Goal: Task Accomplishment & Management: Manage account settings

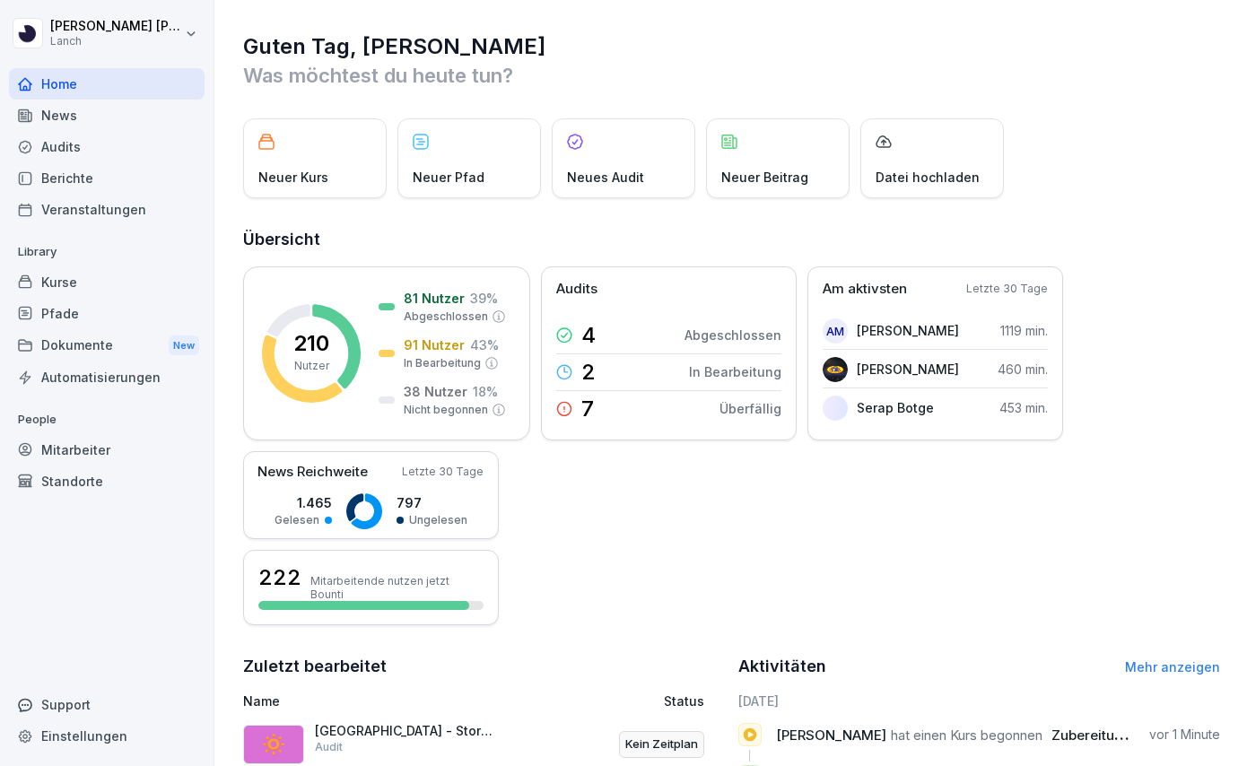
click at [77, 344] on div "Dokumente New" at bounding box center [107, 345] width 196 height 33
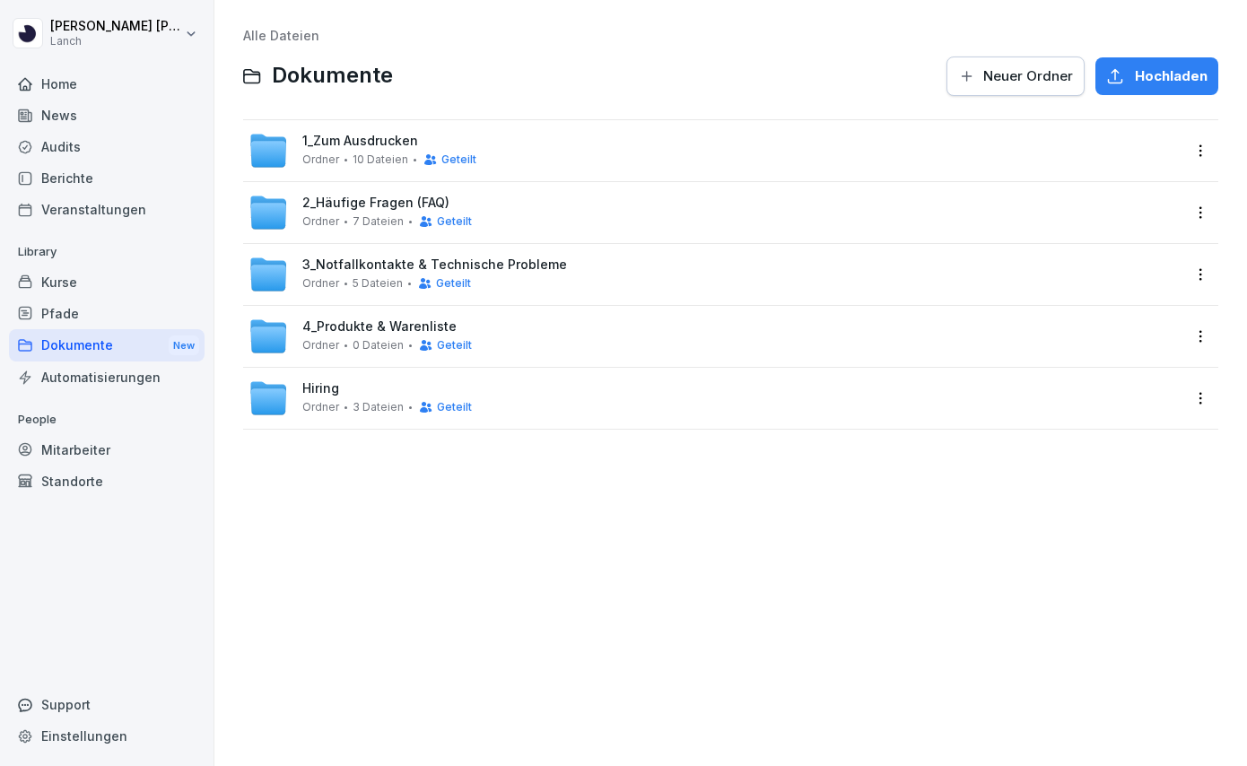
click at [386, 141] on span "1_Zum Ausdrucken" at bounding box center [360, 141] width 116 height 15
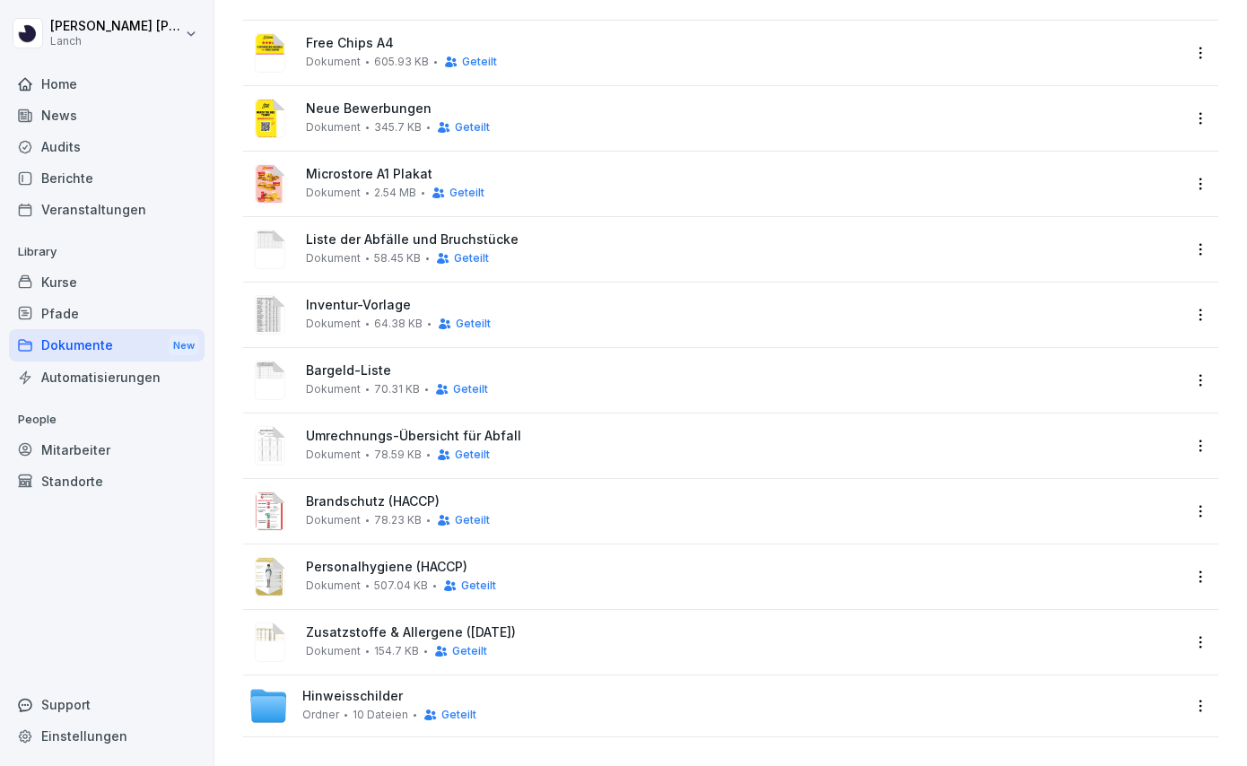
scroll to position [99, 0]
click at [126, 471] on div "Standorte" at bounding box center [107, 481] width 196 height 31
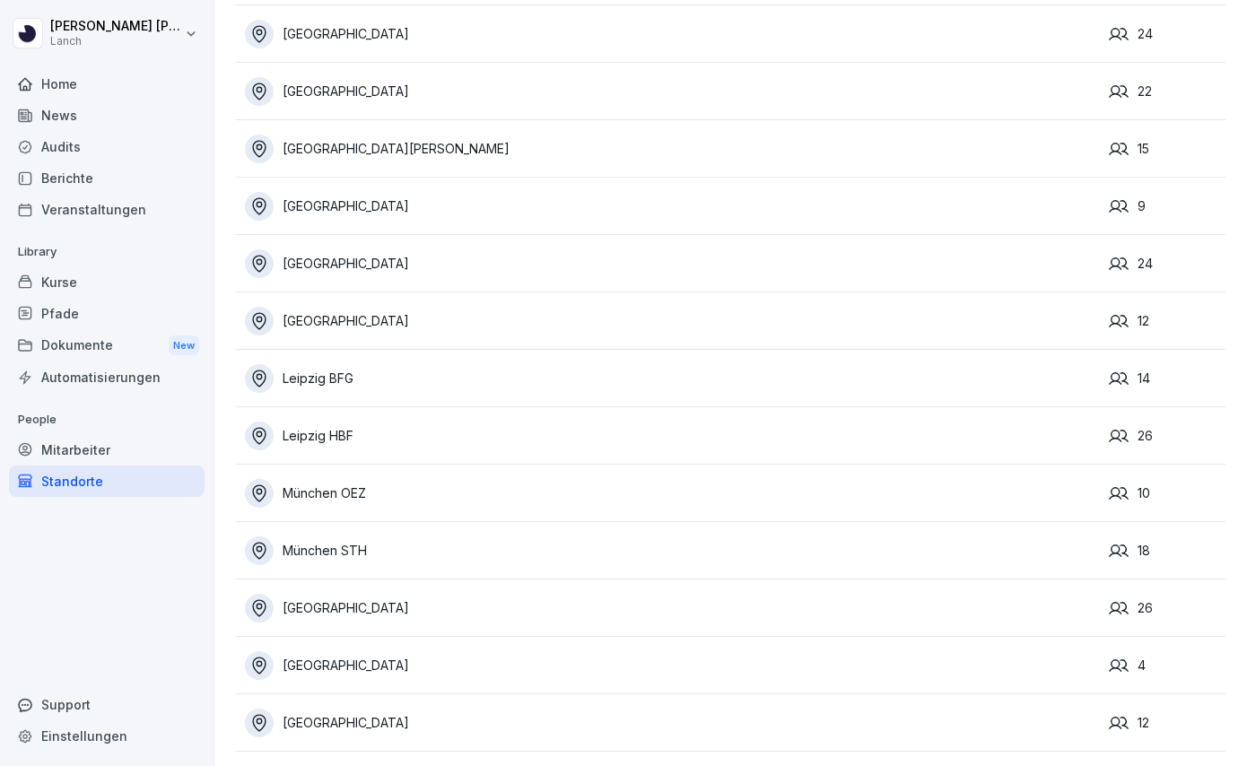
scroll to position [375, 0]
click at [60, 178] on div "Berichte" at bounding box center [107, 177] width 196 height 31
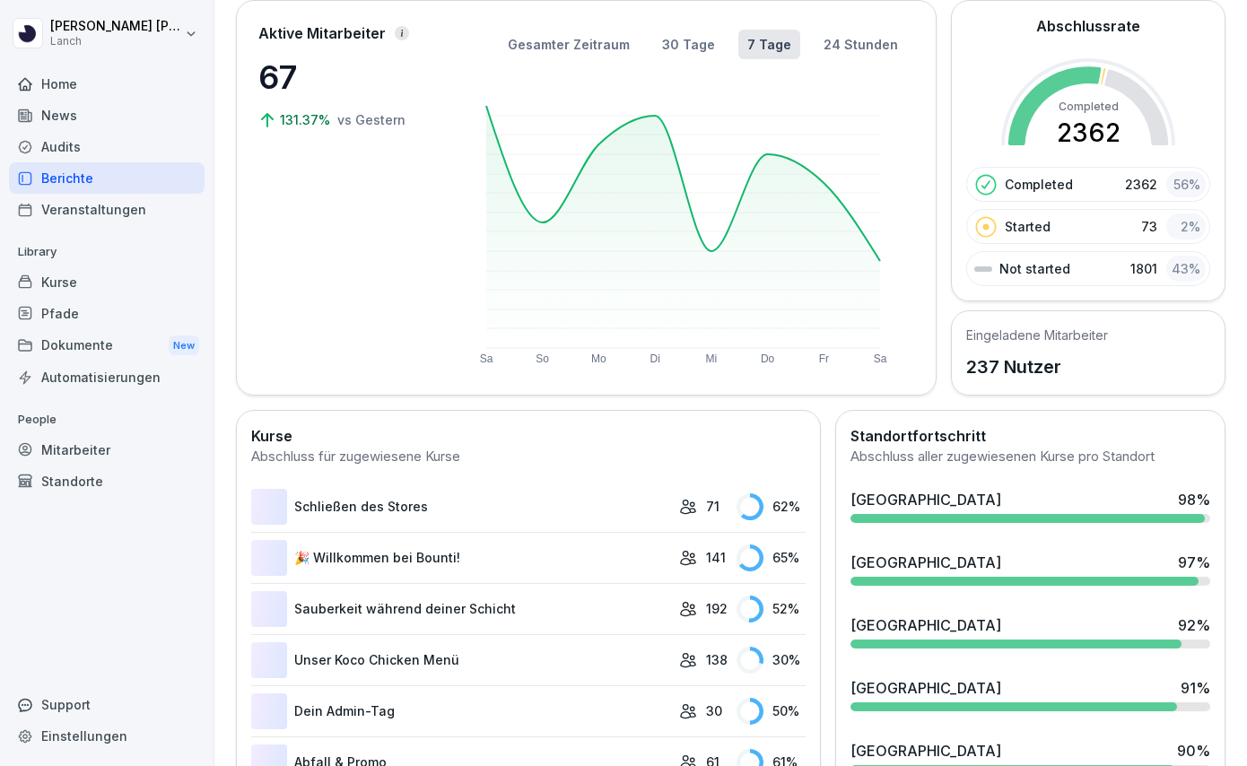
click at [60, 178] on div "Berichte" at bounding box center [107, 177] width 196 height 31
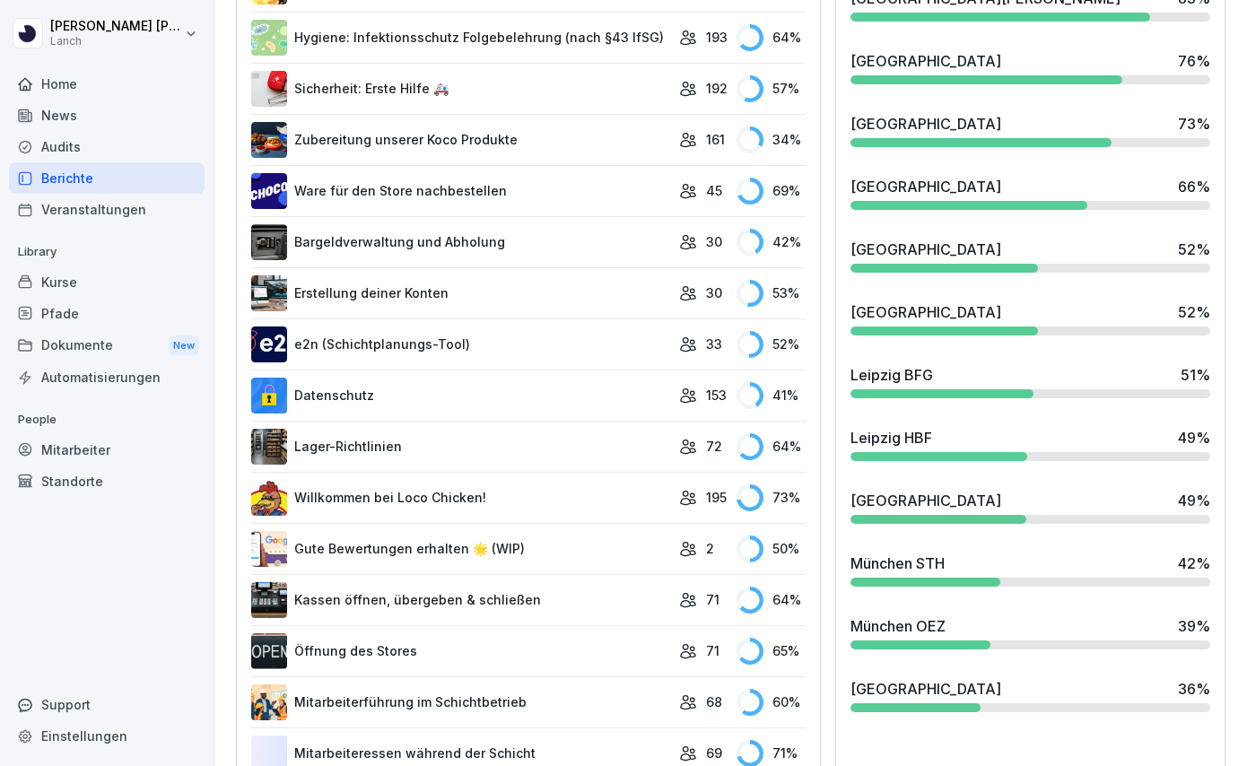
scroll to position [988, 0]
click at [1198, 381] on div "51 %" at bounding box center [1196, 376] width 30 height 22
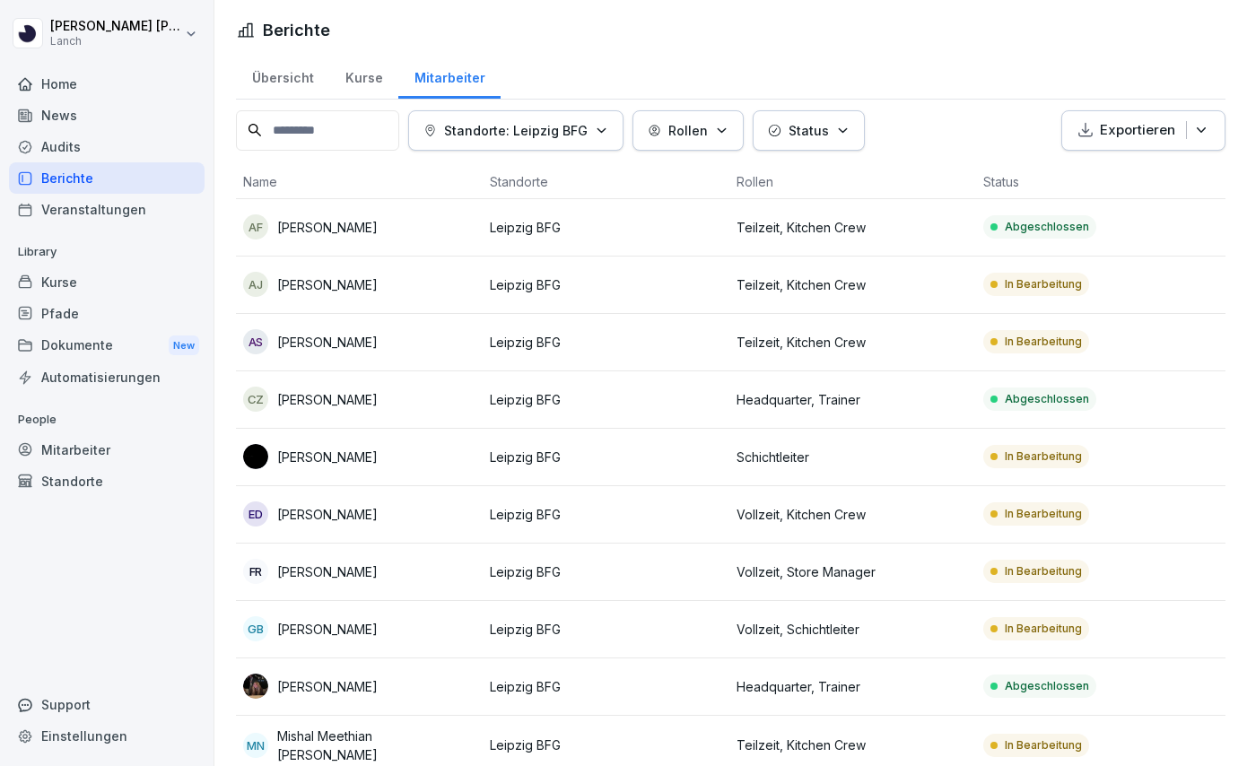
click at [285, 85] on div "Übersicht" at bounding box center [282, 76] width 93 height 46
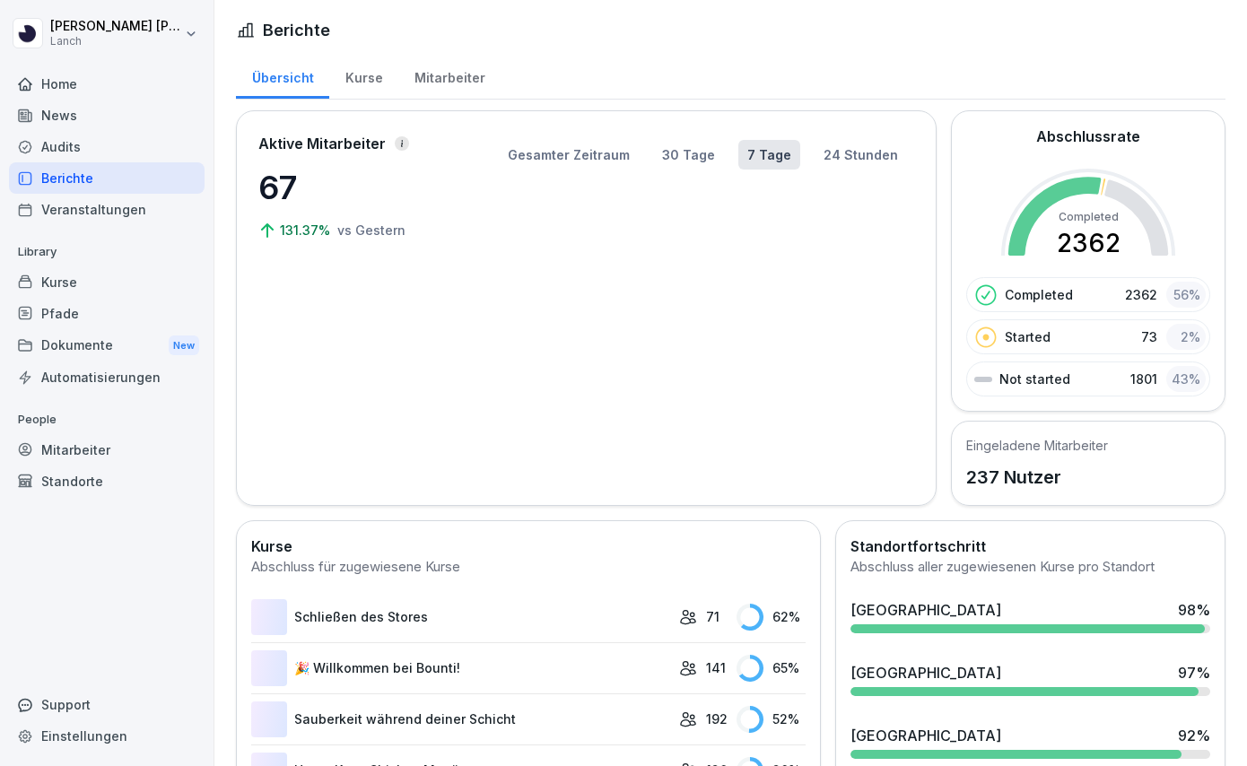
click at [285, 85] on div "Übersicht" at bounding box center [282, 76] width 93 height 46
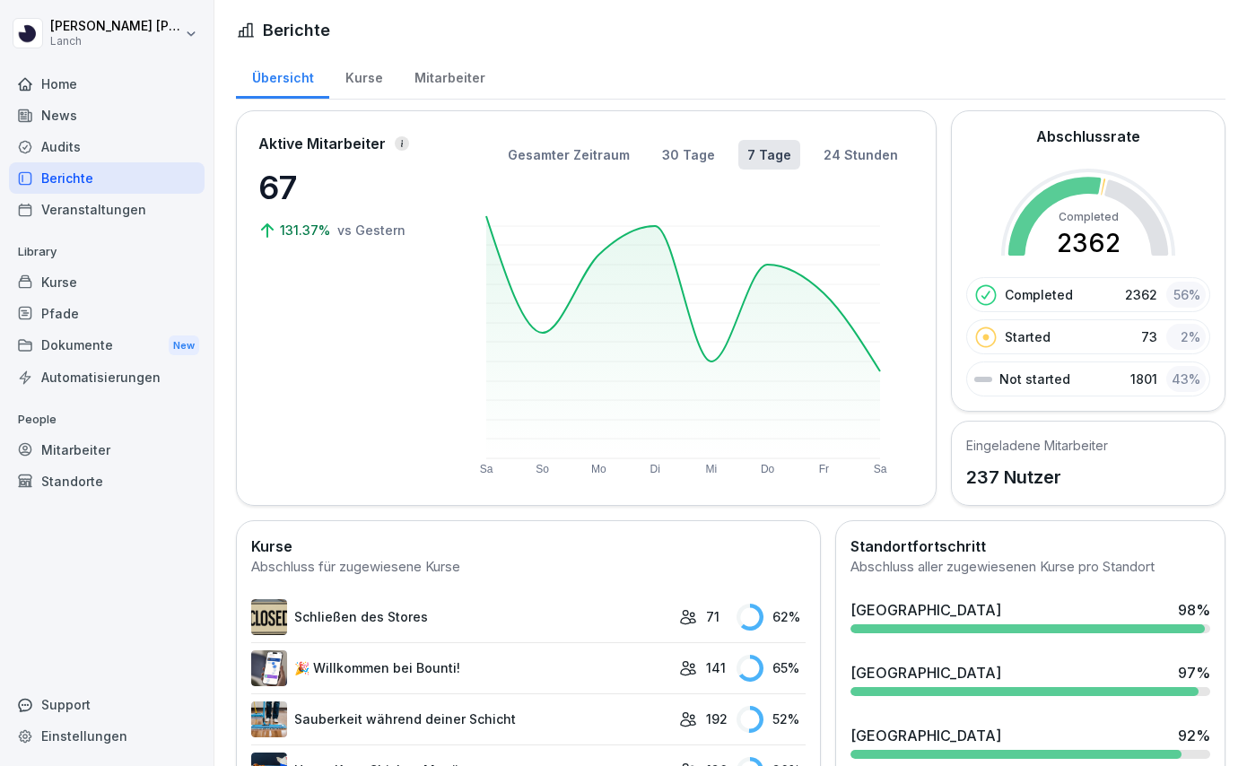
click at [363, 85] on div "Kurse" at bounding box center [363, 76] width 69 height 46
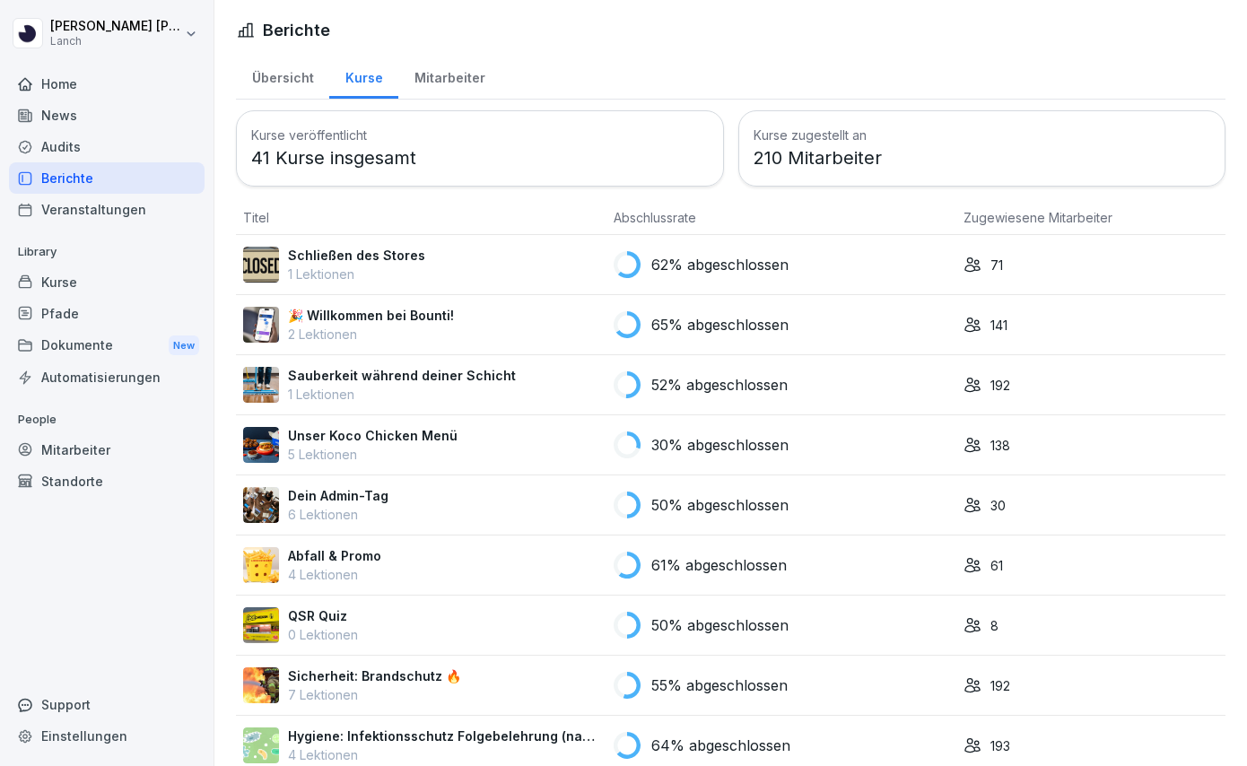
click at [428, 75] on div "Mitarbeiter" at bounding box center [449, 76] width 102 height 46
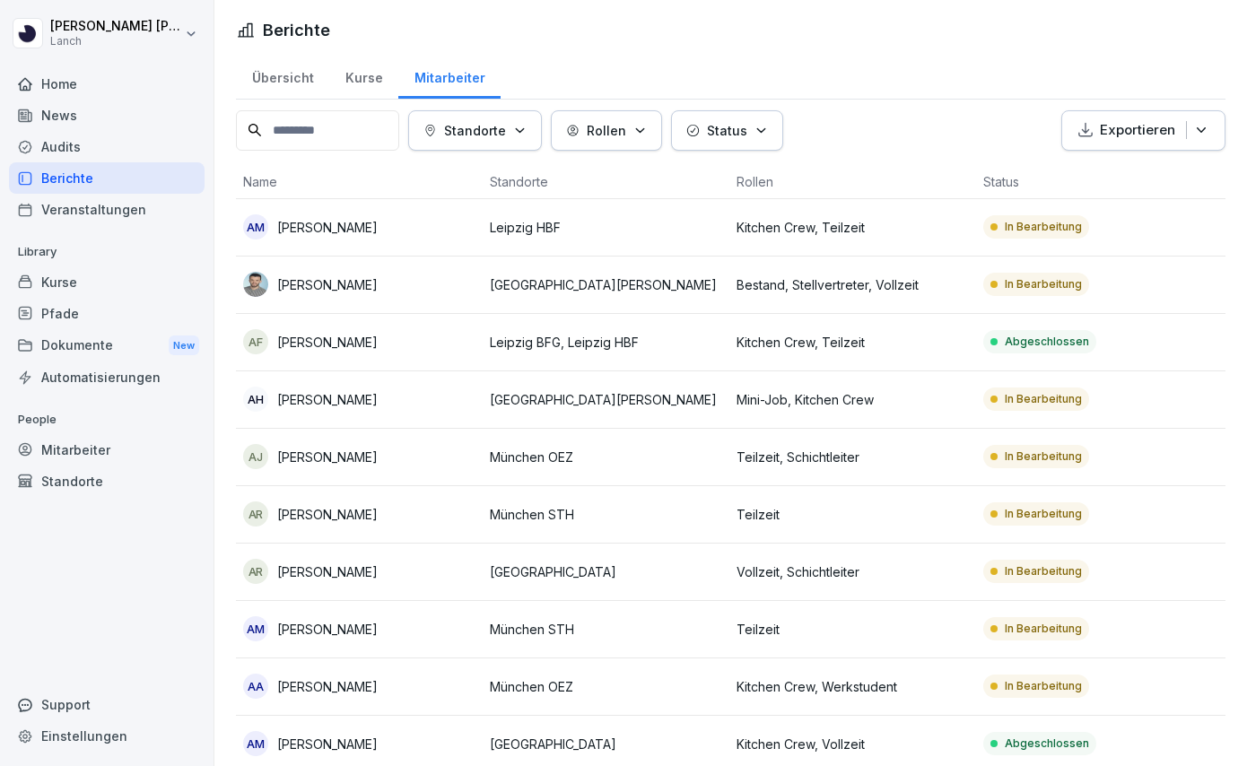
click at [344, 133] on input at bounding box center [317, 130] width 163 height 40
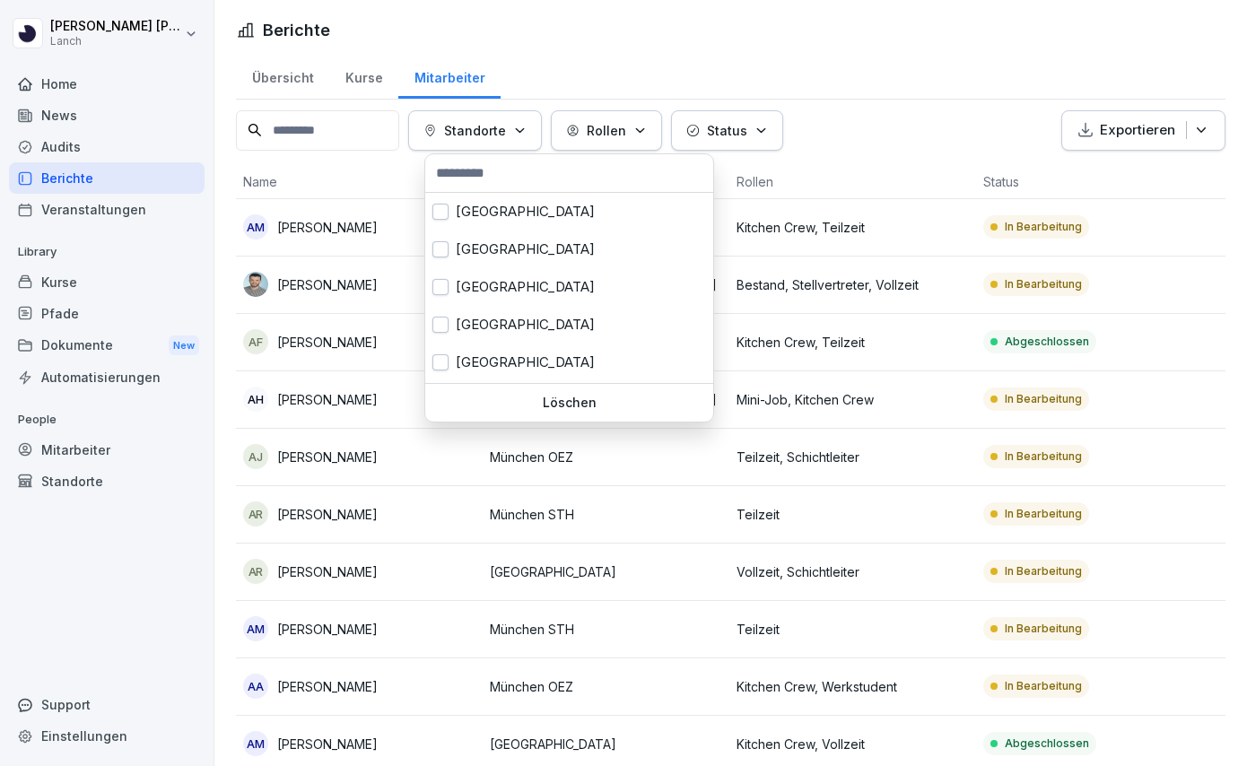
click at [504, 126] on p "Standorte" at bounding box center [475, 130] width 62 height 19
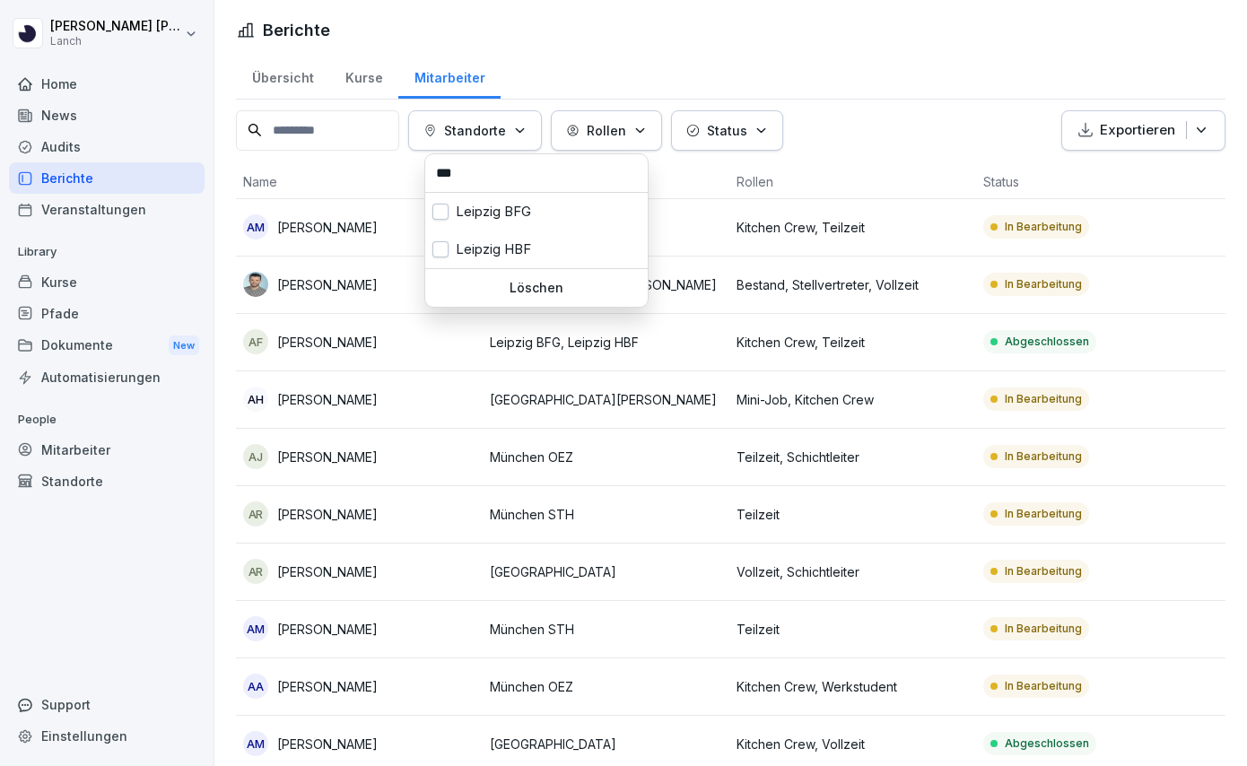
type input "***"
click at [515, 205] on div "Leipzig BFG" at bounding box center [536, 212] width 222 height 38
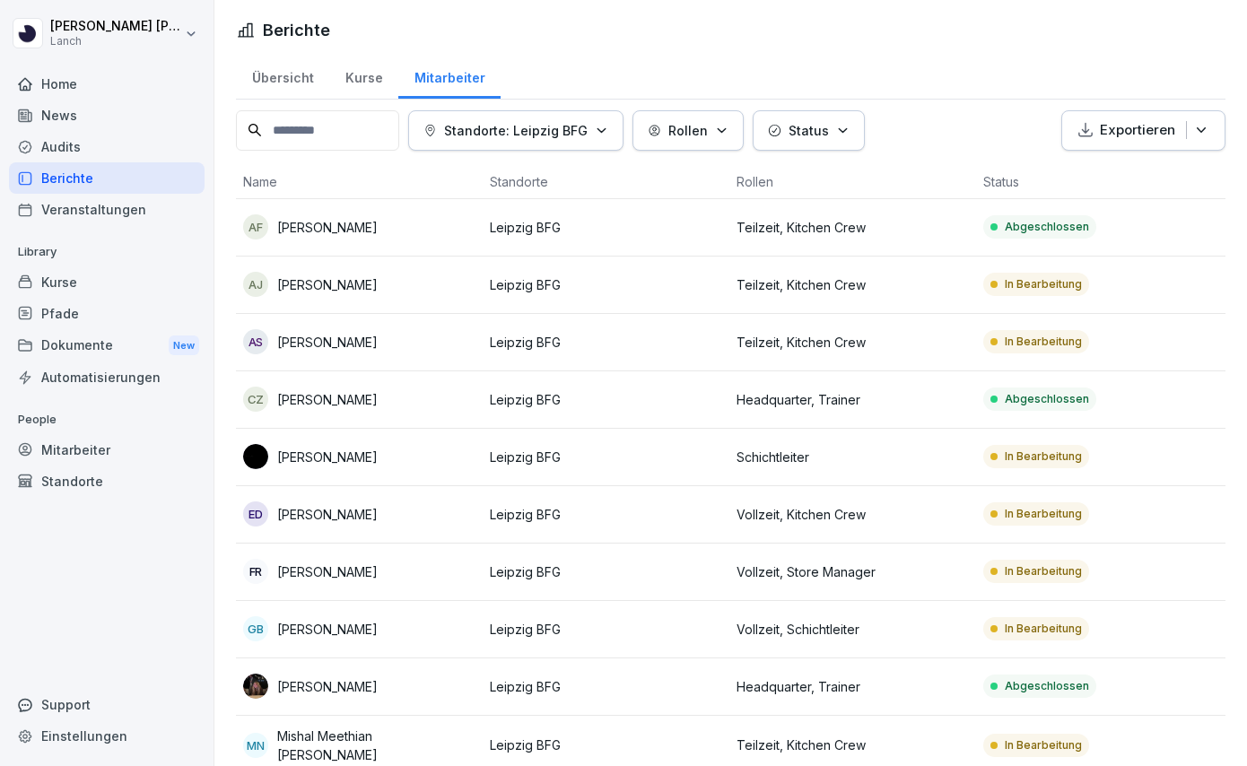
click at [963, 151] on html "[PERSON_NAME] Lanch Home News Audits Berichte Veranstaltungen Library Kurse Pfa…" at bounding box center [623, 383] width 1247 height 766
click at [591, 292] on p "Leipzig BFG" at bounding box center [606, 284] width 232 height 19
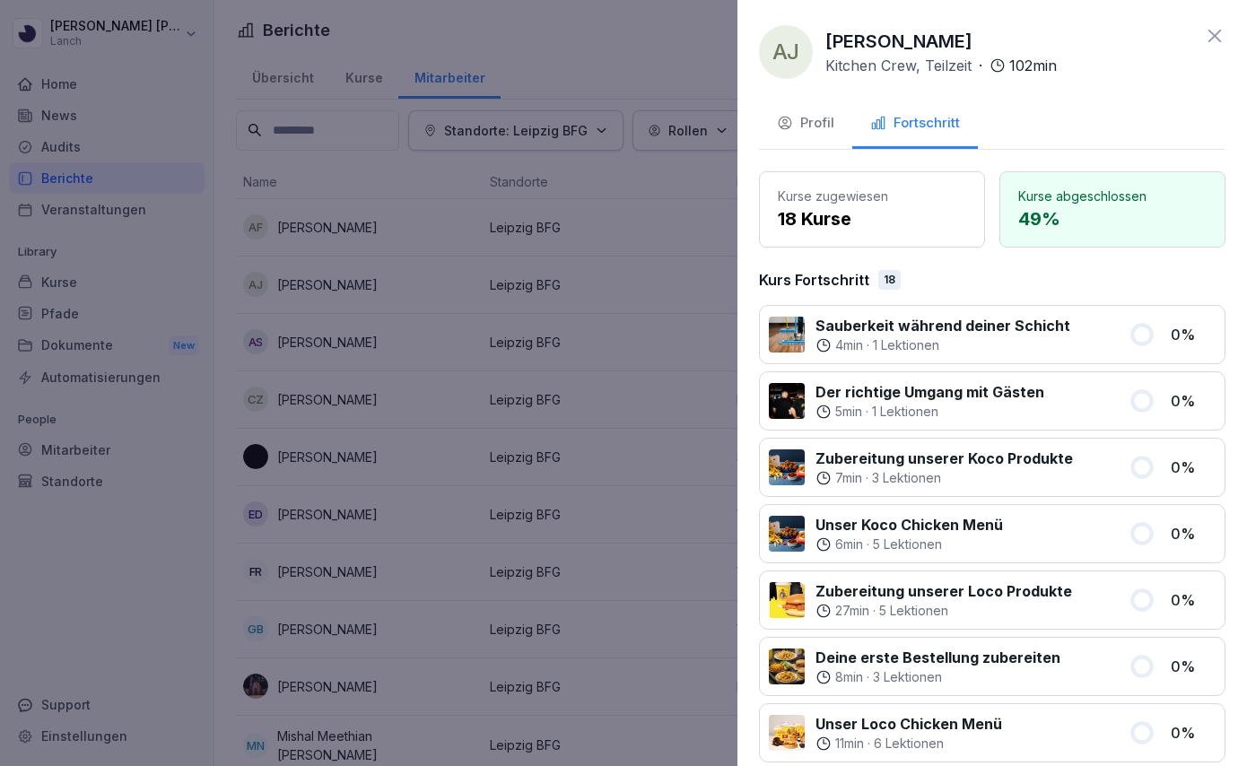
click at [680, 371] on div at bounding box center [623, 383] width 1247 height 766
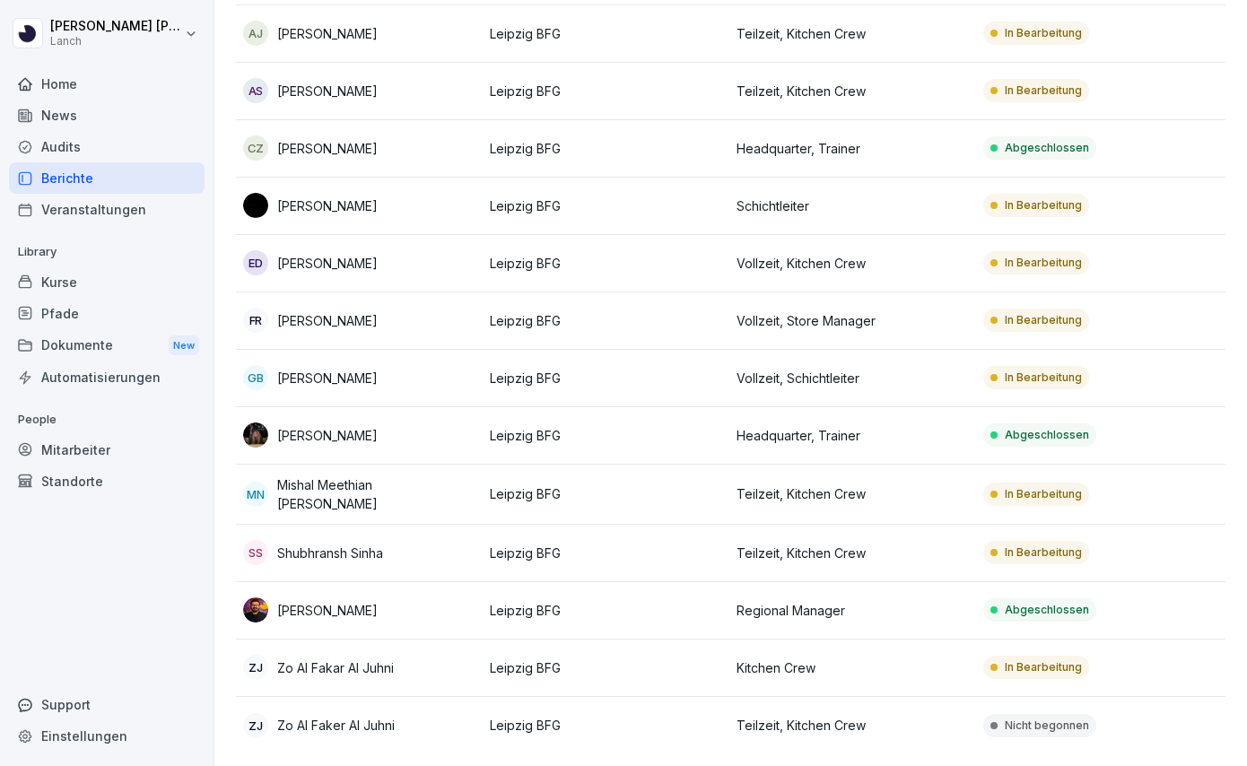
scroll to position [250, 0]
click at [662, 668] on p "Leipzig BFG" at bounding box center [606, 668] width 232 height 19
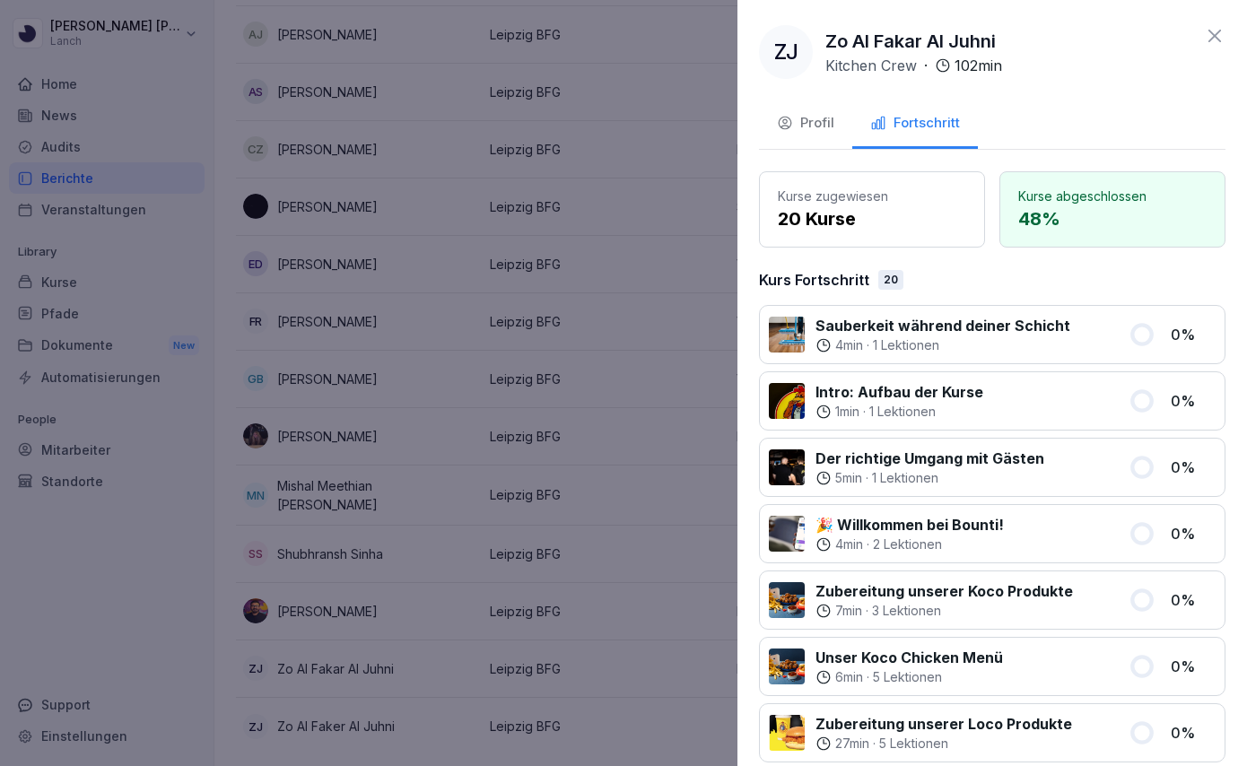
click at [632, 623] on div at bounding box center [623, 383] width 1247 height 766
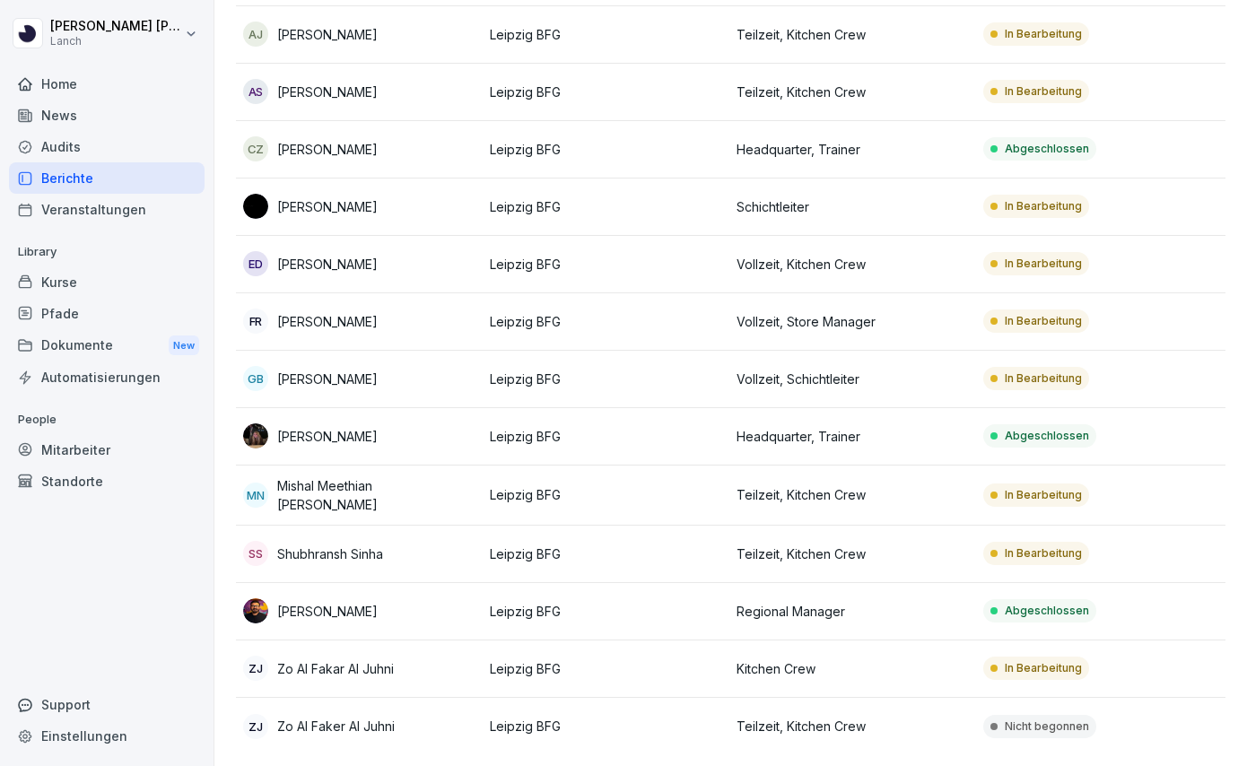
click at [650, 730] on p "Leipzig BFG" at bounding box center [606, 726] width 232 height 19
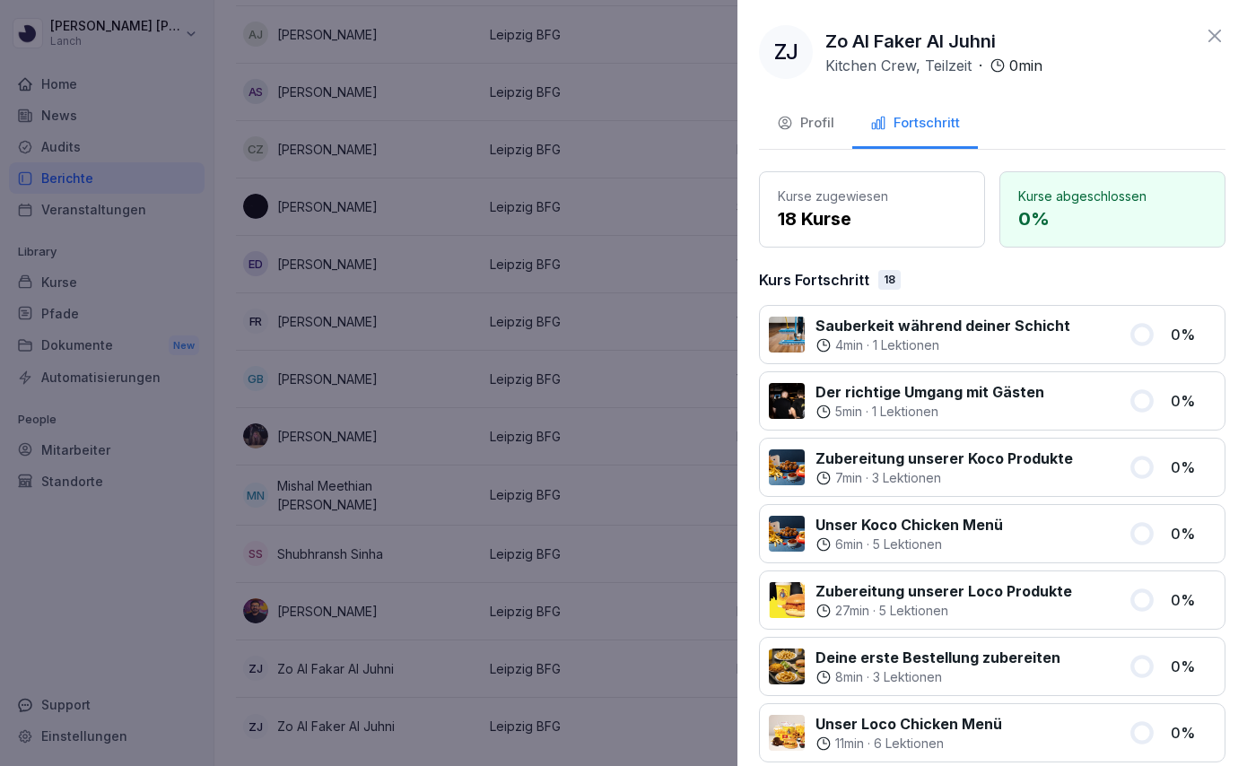
click at [840, 128] on button "Profil" at bounding box center [805, 124] width 93 height 48
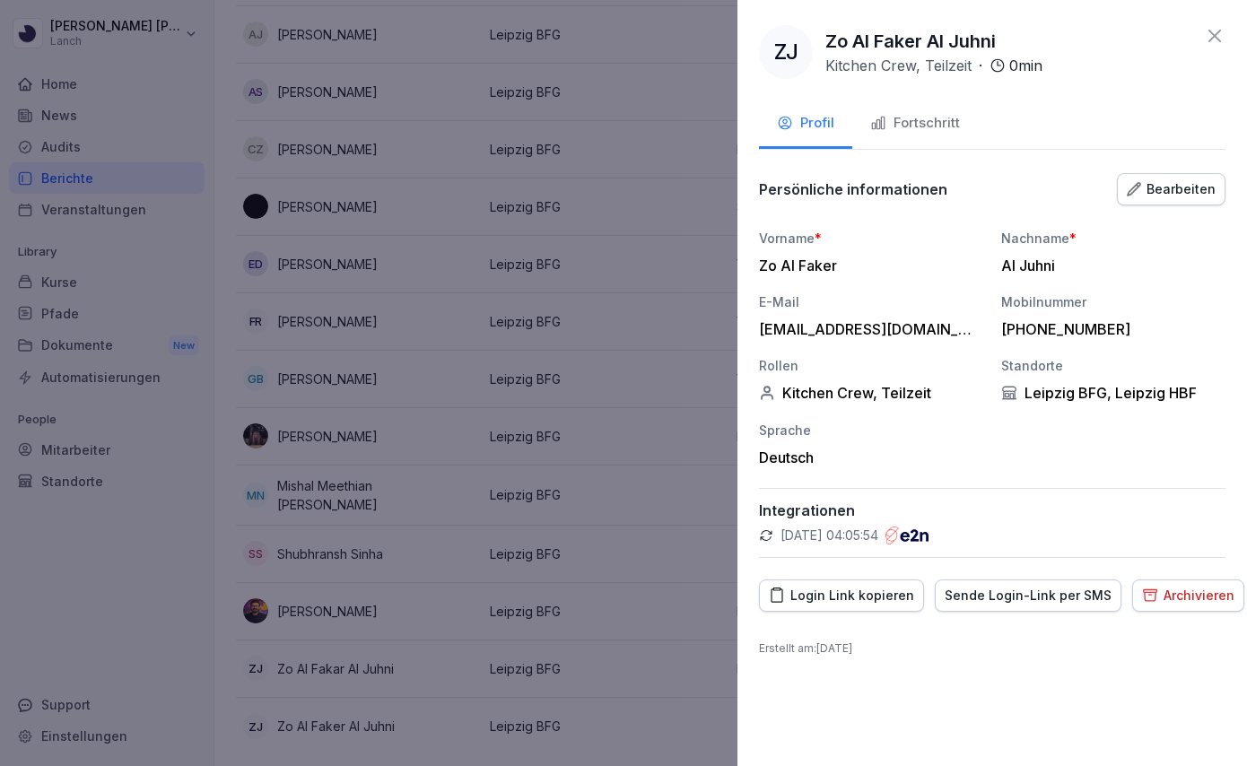
click at [1174, 587] on div "Archivieren" at bounding box center [1188, 596] width 92 height 20
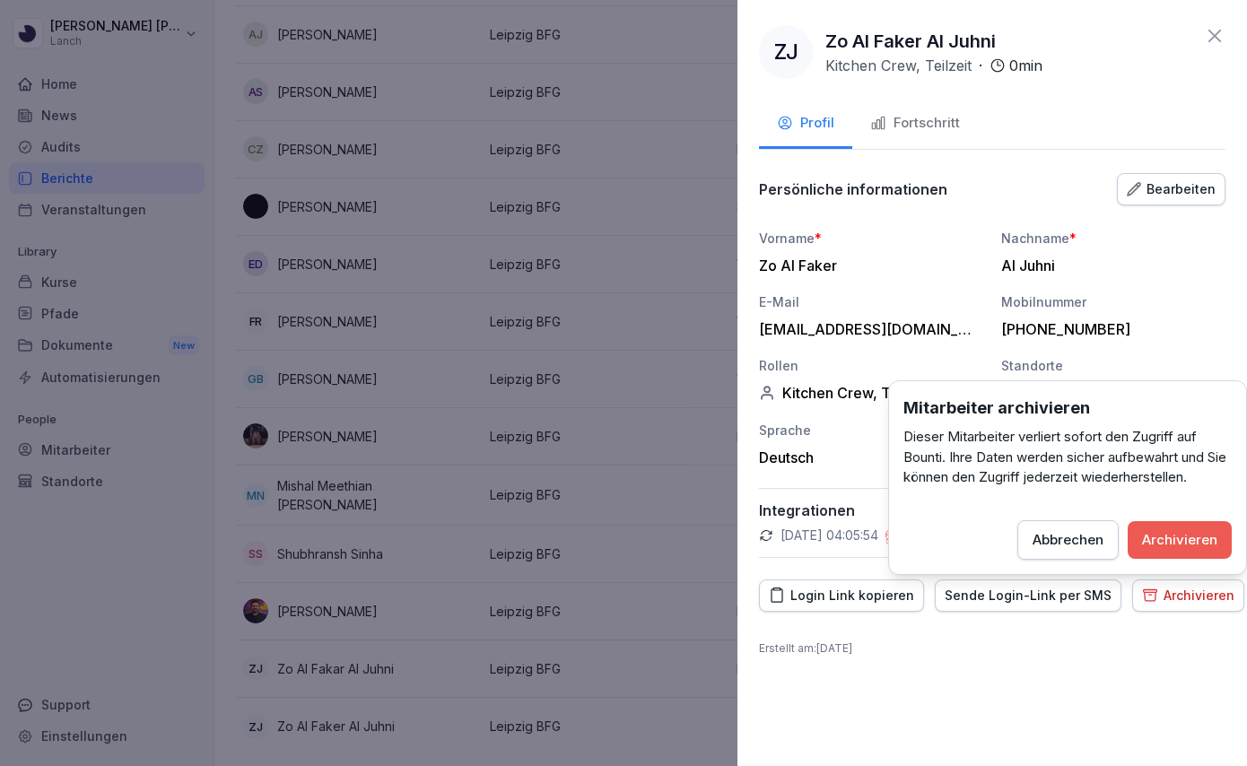
click at [1174, 546] on div "Archivieren" at bounding box center [1179, 540] width 75 height 20
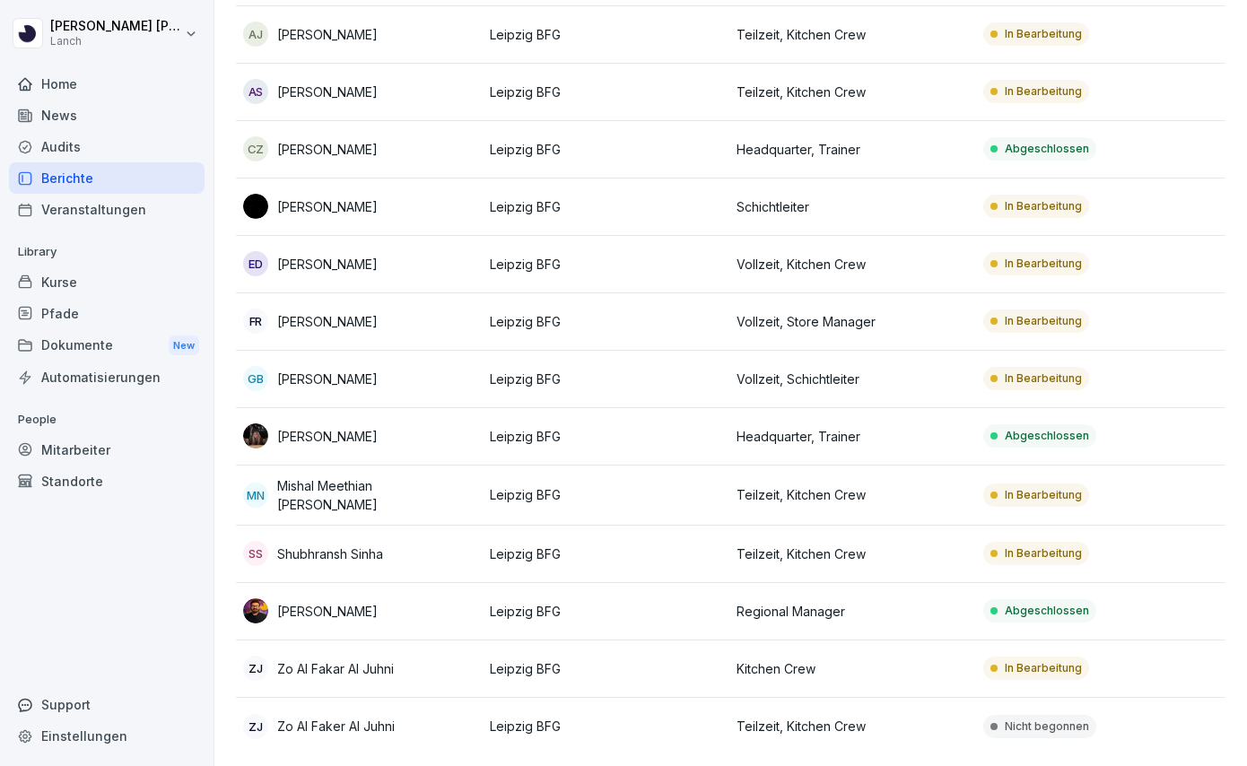
click at [590, 383] on p "Leipzig BFG" at bounding box center [606, 379] width 232 height 19
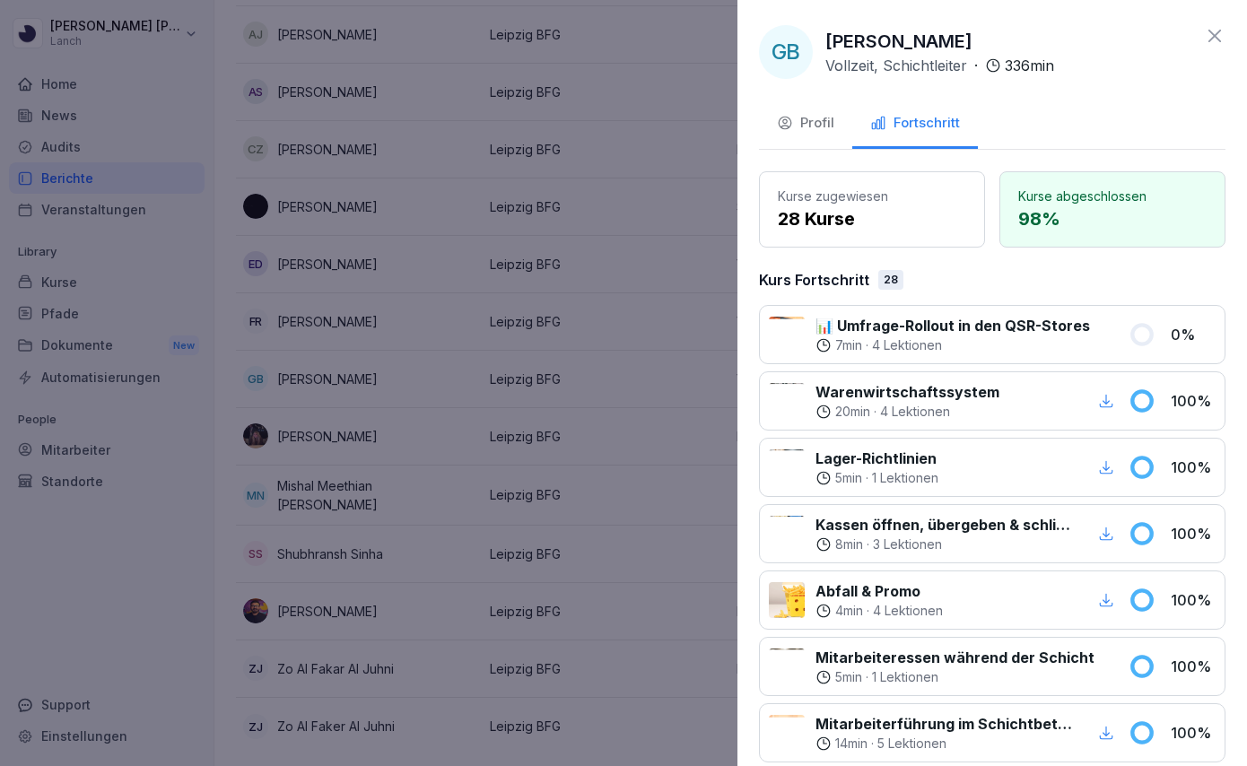
click at [592, 434] on div at bounding box center [623, 383] width 1247 height 766
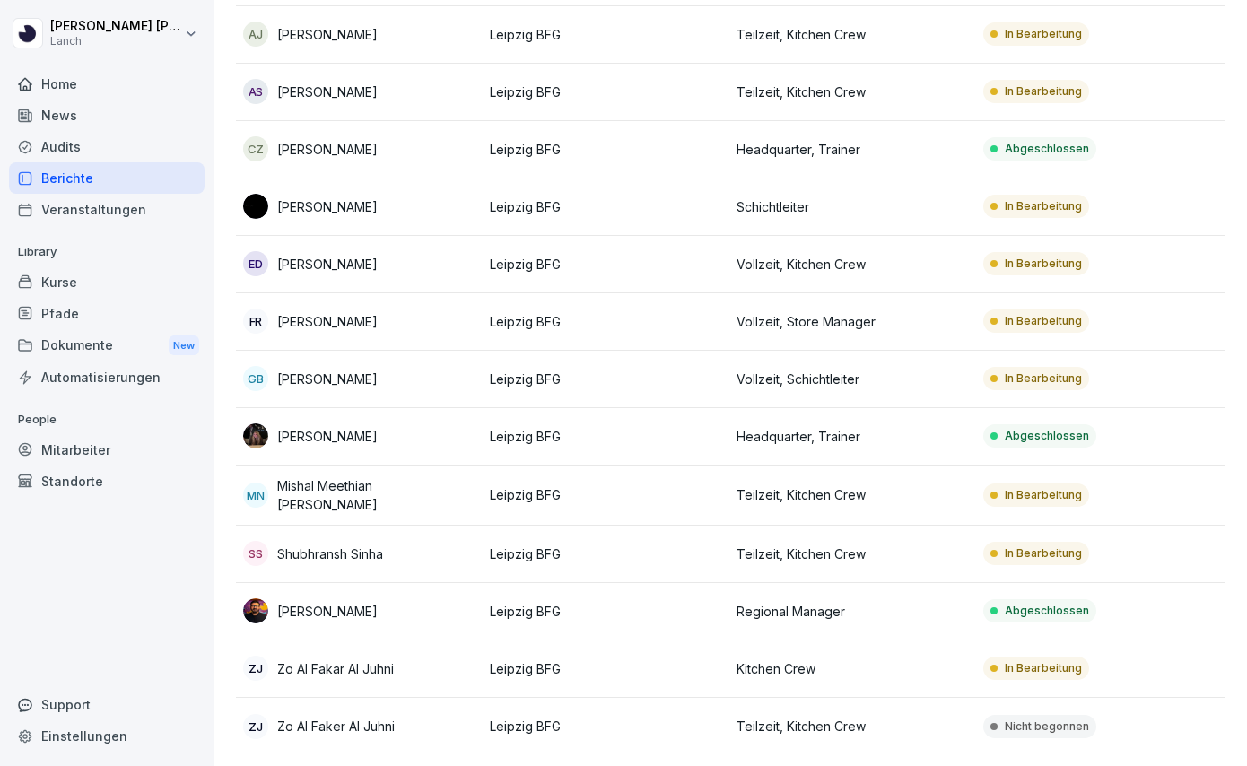
click at [980, 323] on td "In Bearbeitung" at bounding box center [1099, 321] width 247 height 57
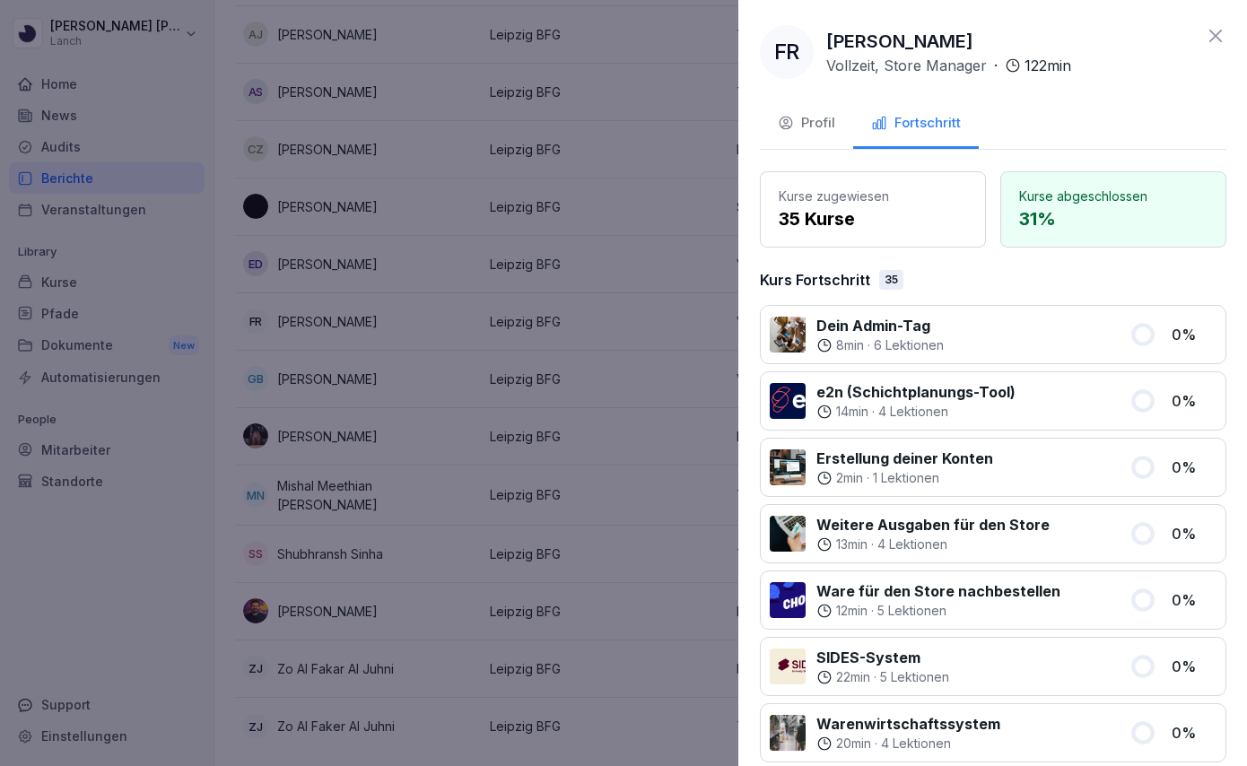
click at [673, 240] on div at bounding box center [623, 383] width 1247 height 766
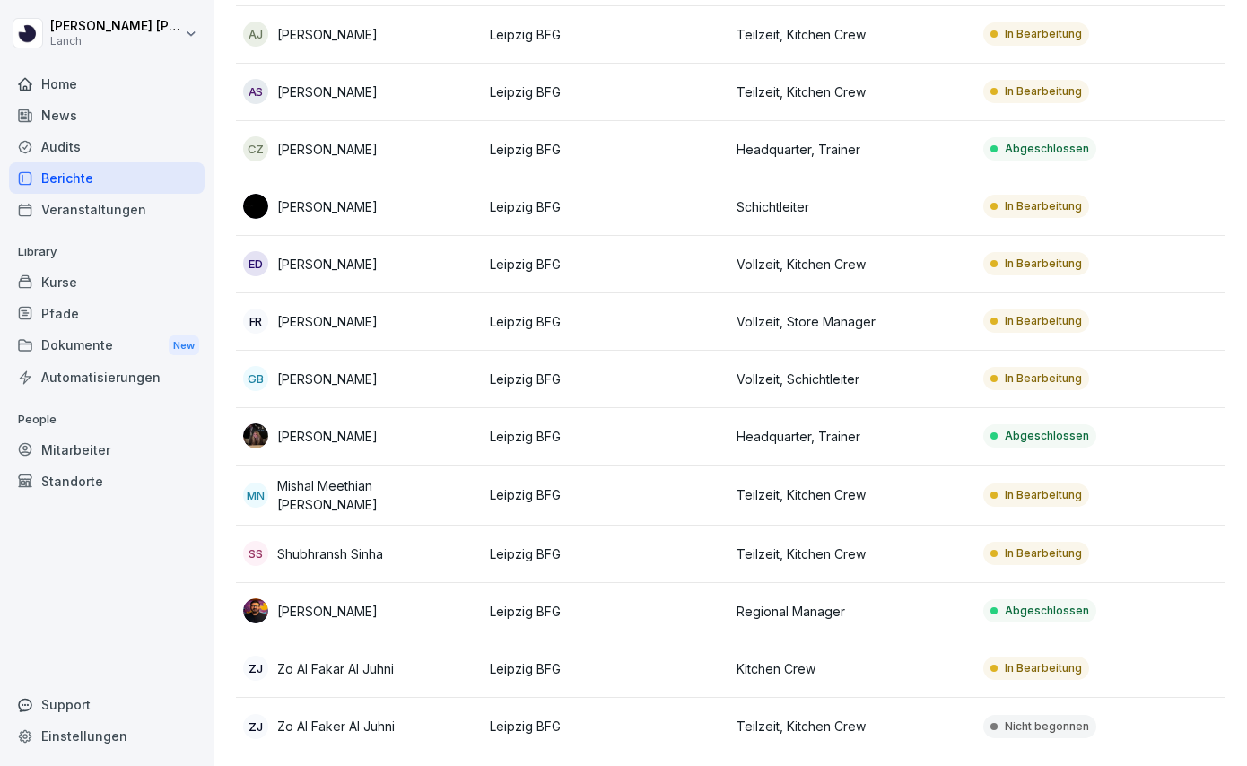
scroll to position [193, 0]
